Goal: Navigation & Orientation: Find specific page/section

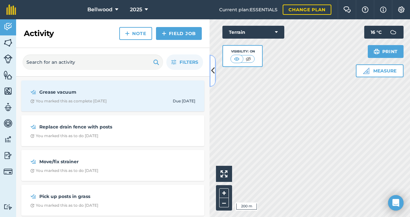
click at [215, 63] on button at bounding box center [212, 71] width 6 height 32
